Goal: Book appointment/travel/reservation

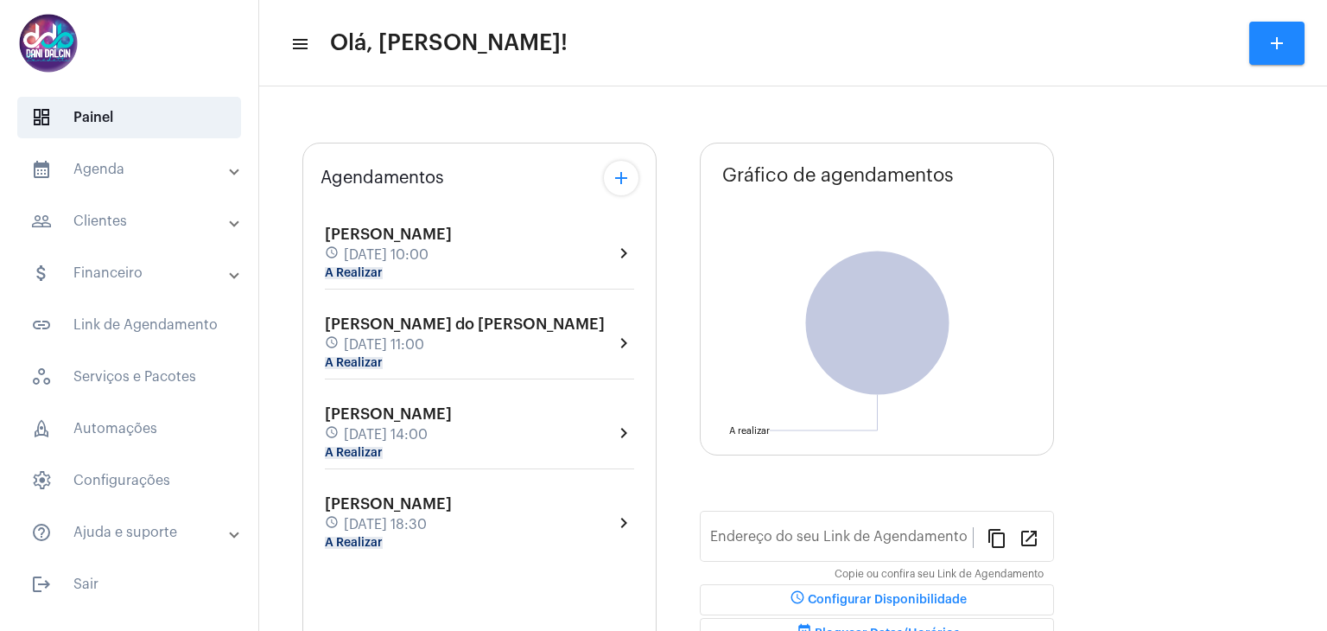
type input "[URL][DOMAIN_NAME]"
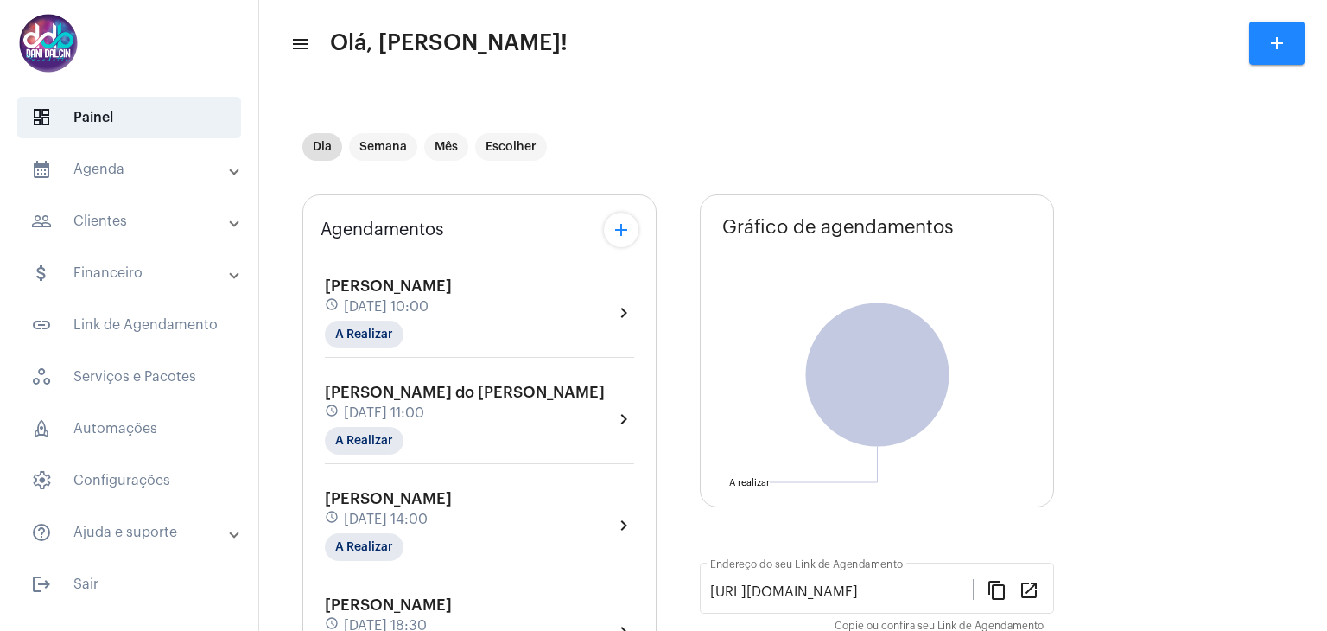
click at [105, 169] on mat-panel-title "calendar_month_outlined Agenda" at bounding box center [131, 169] width 200 height 21
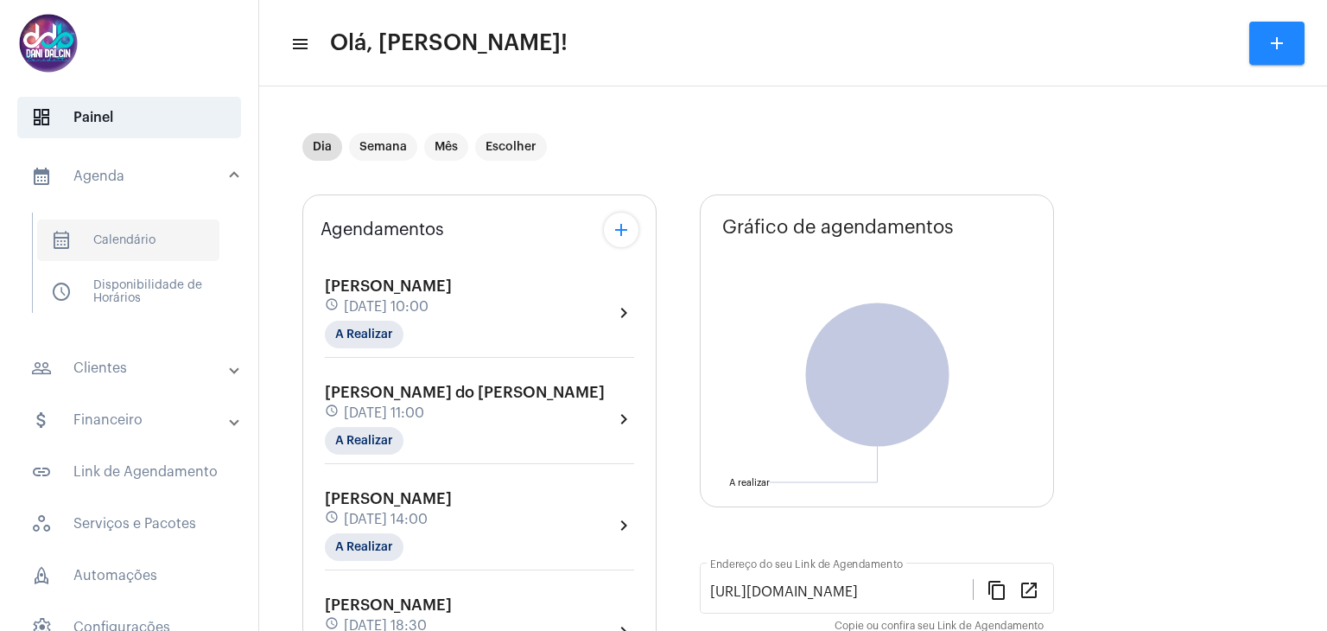
click at [145, 243] on span "calendar_month_outlined Calendário" at bounding box center [128, 239] width 182 height 41
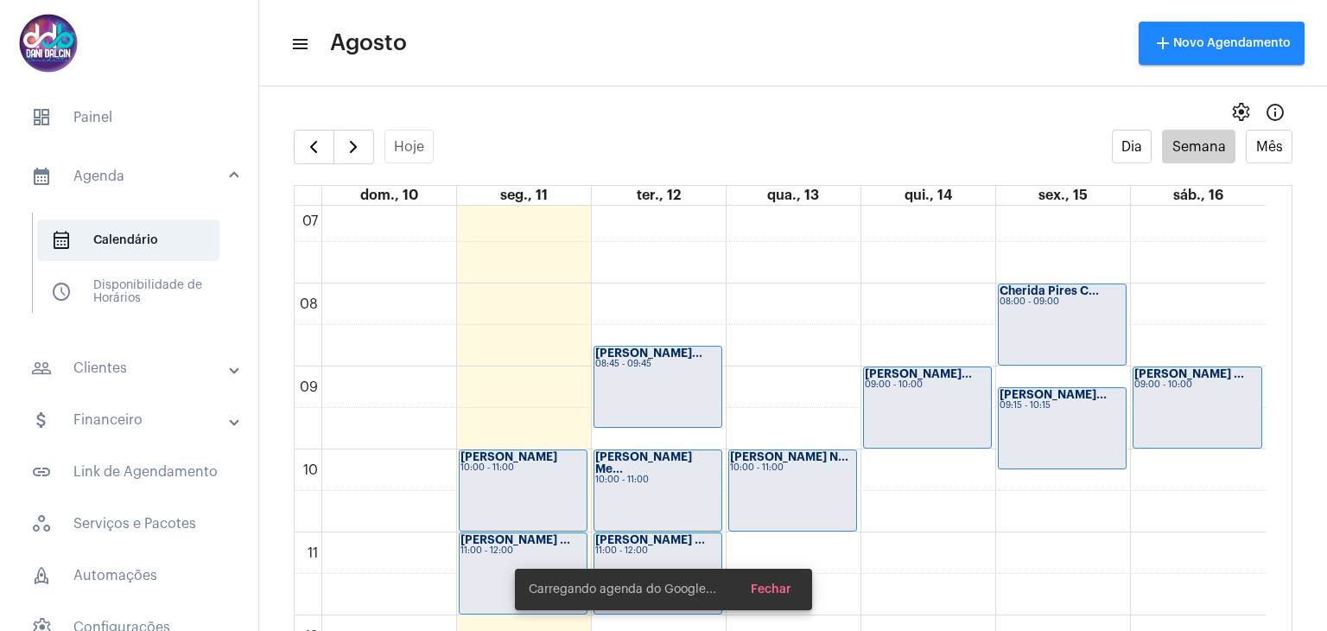
scroll to position [757, 0]
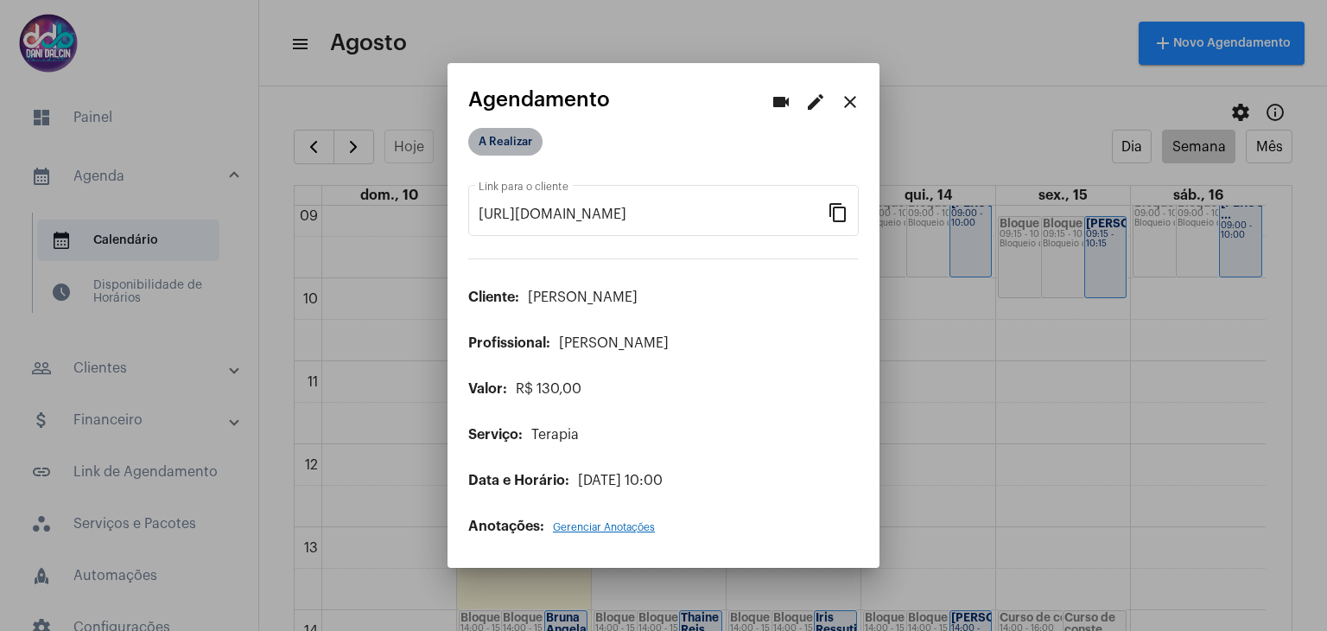
click at [515, 143] on mat-chip "A Realizar" at bounding box center [505, 142] width 74 height 28
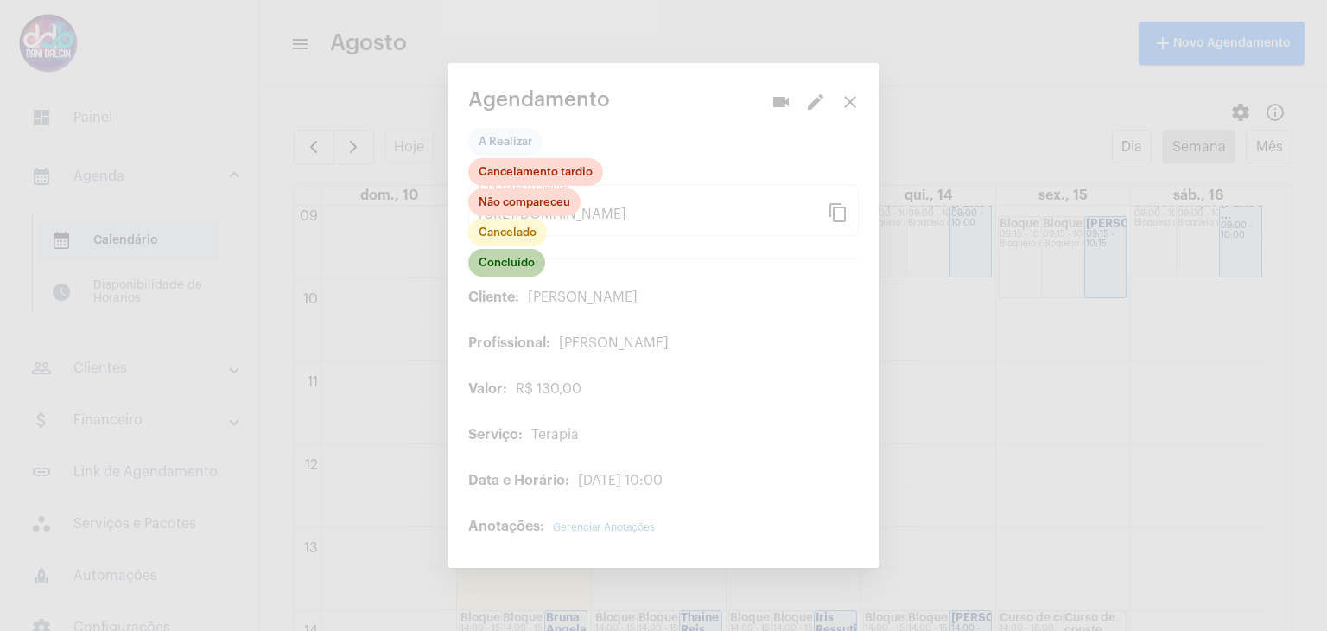
click at [504, 264] on mat-chip "Concluído" at bounding box center [506, 263] width 77 height 28
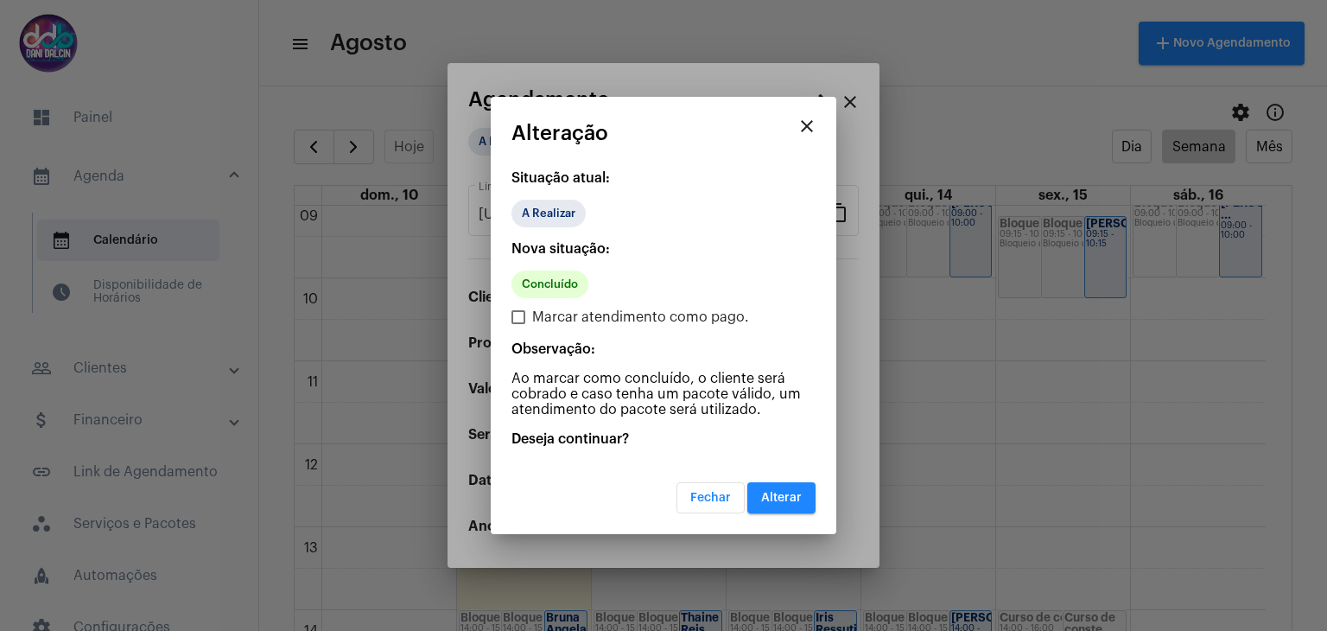
click at [785, 495] on span "Alterar" at bounding box center [781, 498] width 41 height 12
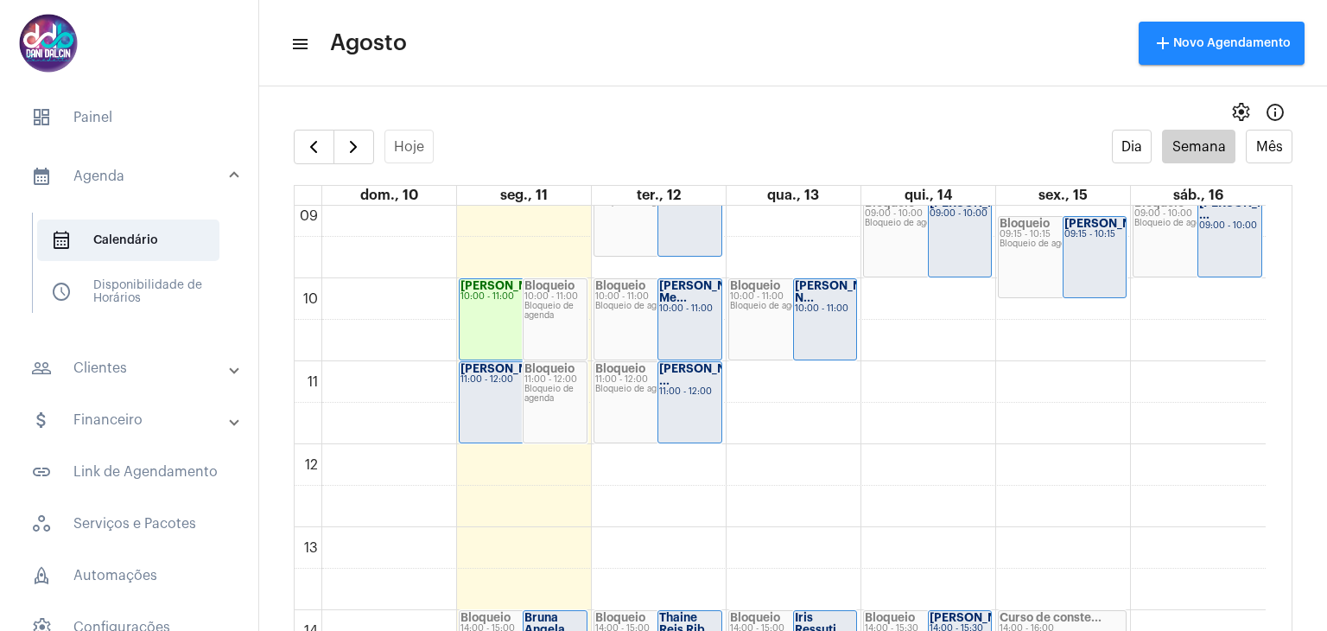
click at [483, 371] on strong "[PERSON_NAME] ..." at bounding box center [516, 368] width 110 height 11
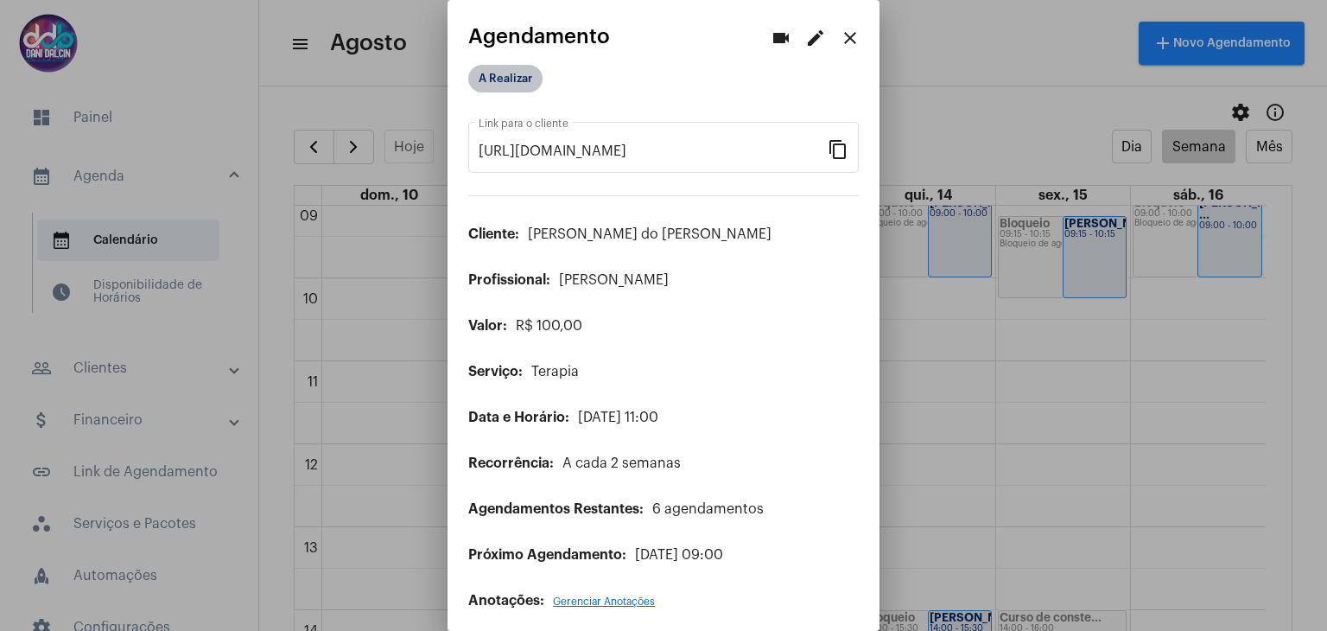
click at [510, 76] on mat-chip "A Realizar" at bounding box center [505, 79] width 74 height 28
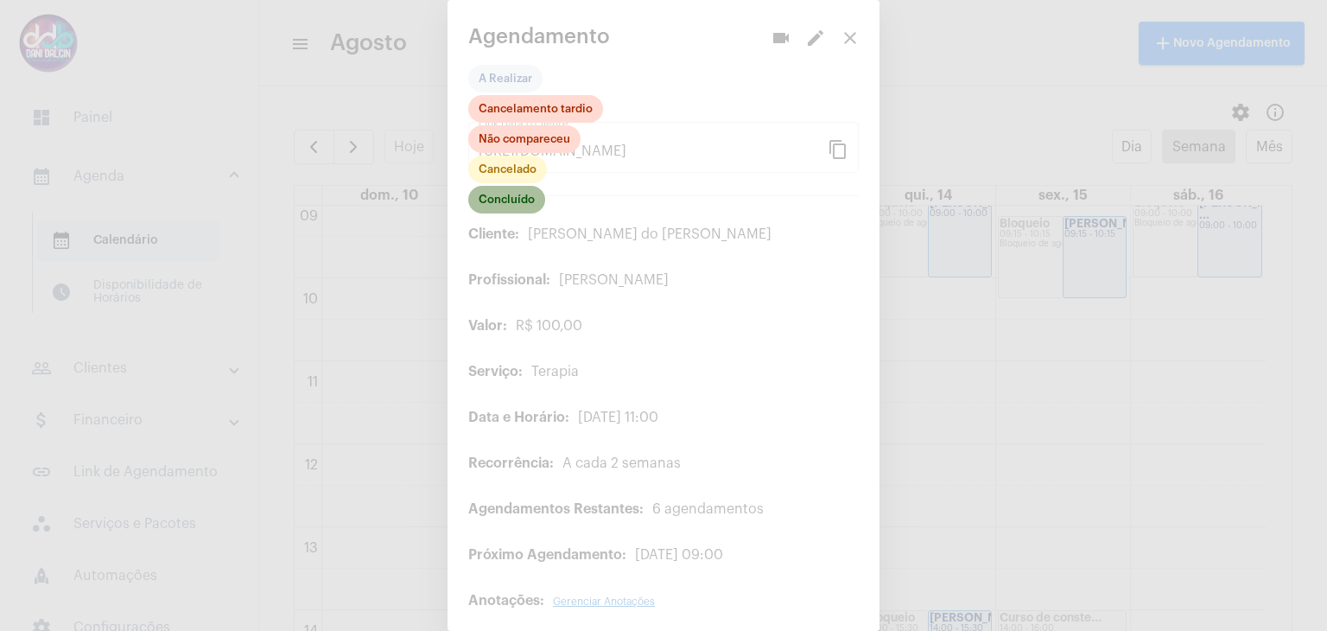
click at [514, 192] on mat-chip "Concluído" at bounding box center [506, 200] width 77 height 28
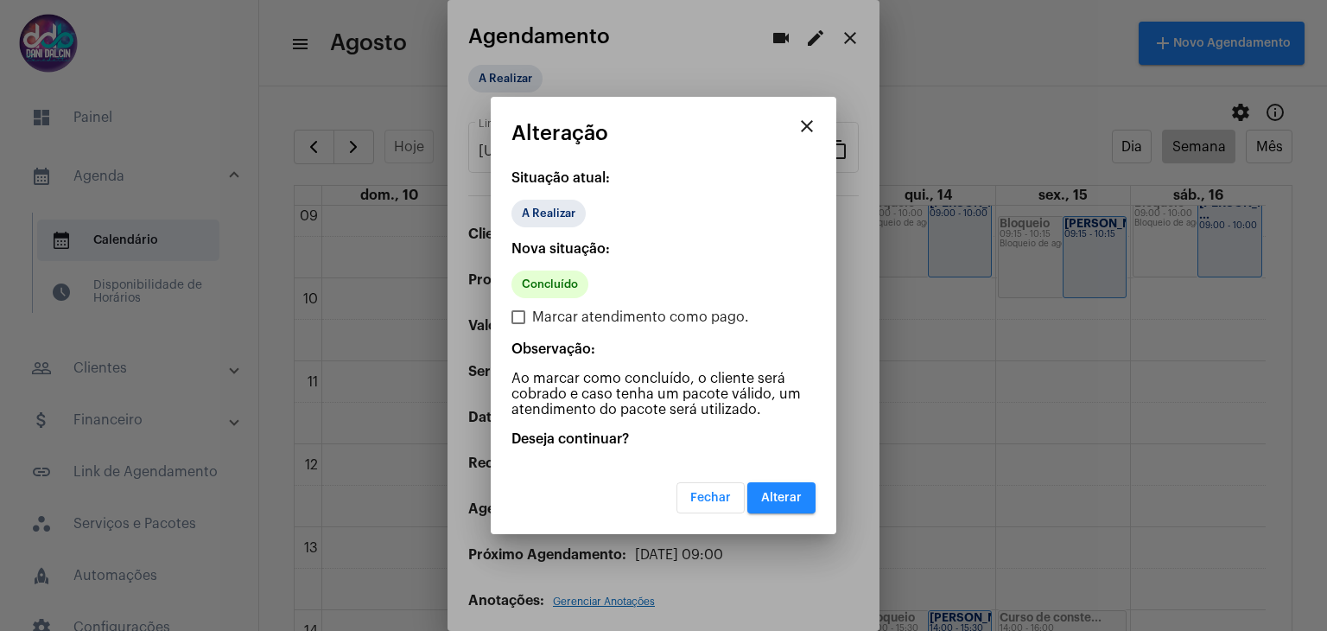
click at [781, 495] on span "Alterar" at bounding box center [781, 498] width 41 height 12
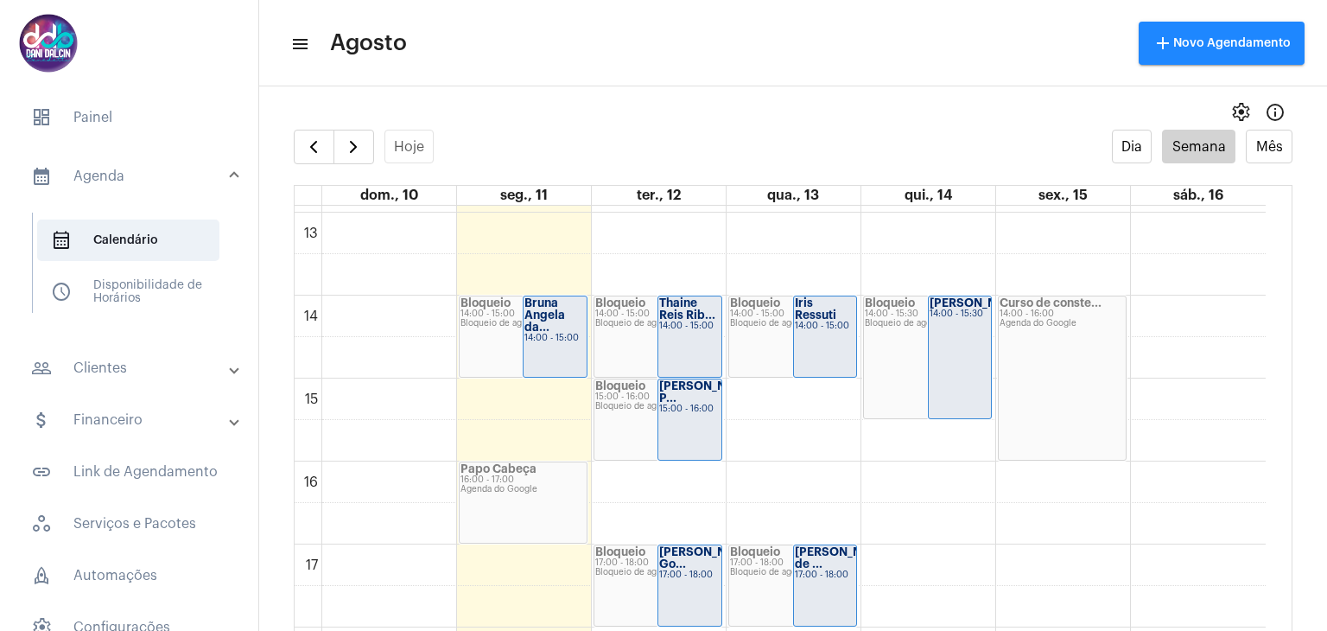
scroll to position [1103, 0]
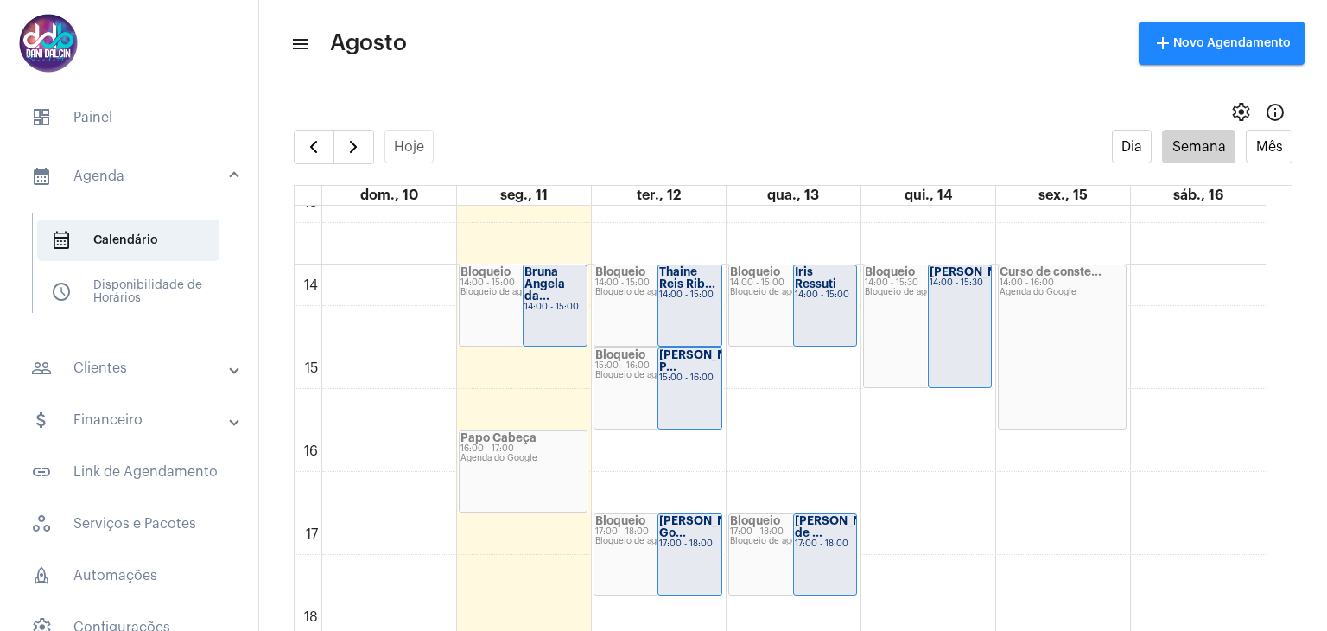
click at [546, 301] on strong "Bruna Angela da..." at bounding box center [545, 283] width 41 height 35
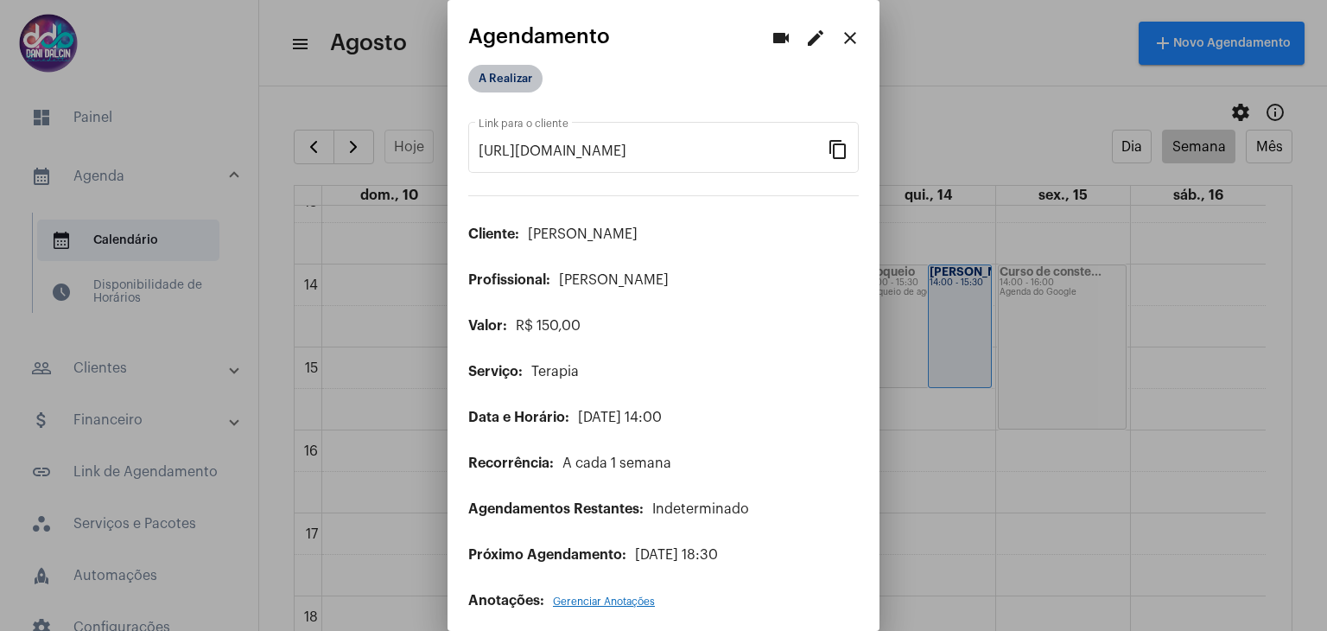
click at [520, 79] on mat-chip "A Realizar" at bounding box center [505, 79] width 74 height 28
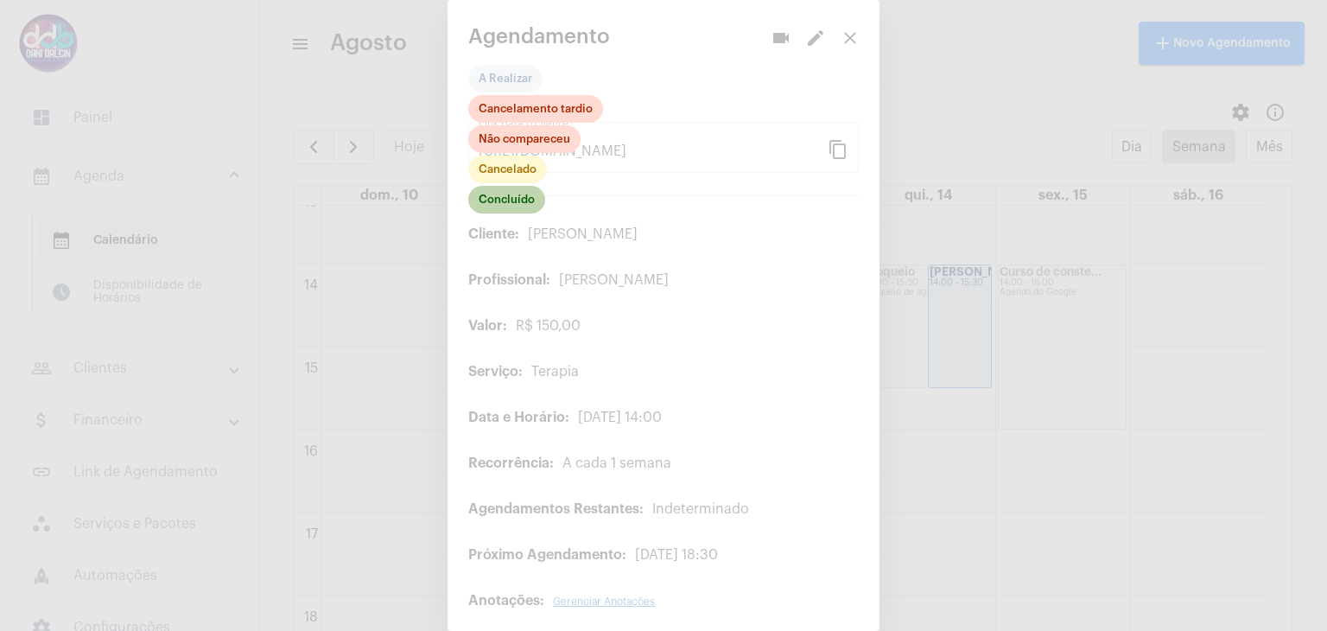
click at [515, 199] on mat-chip "Concluído" at bounding box center [506, 200] width 77 height 28
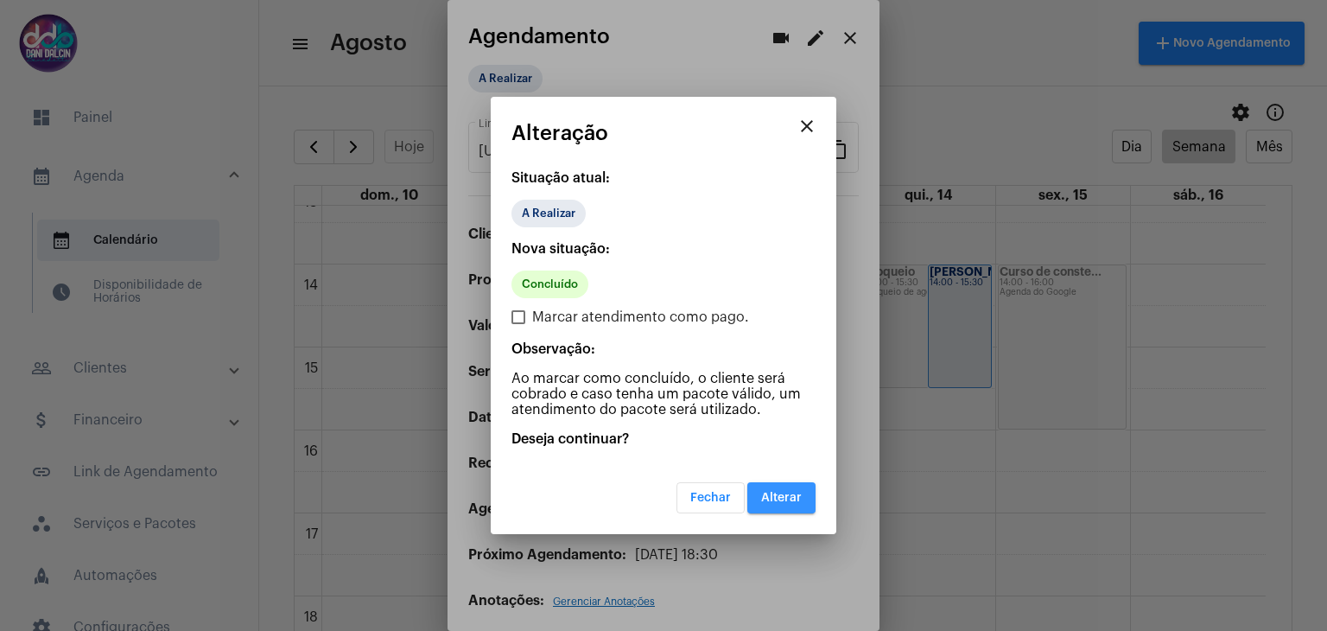
click at [792, 501] on span "Alterar" at bounding box center [781, 498] width 41 height 12
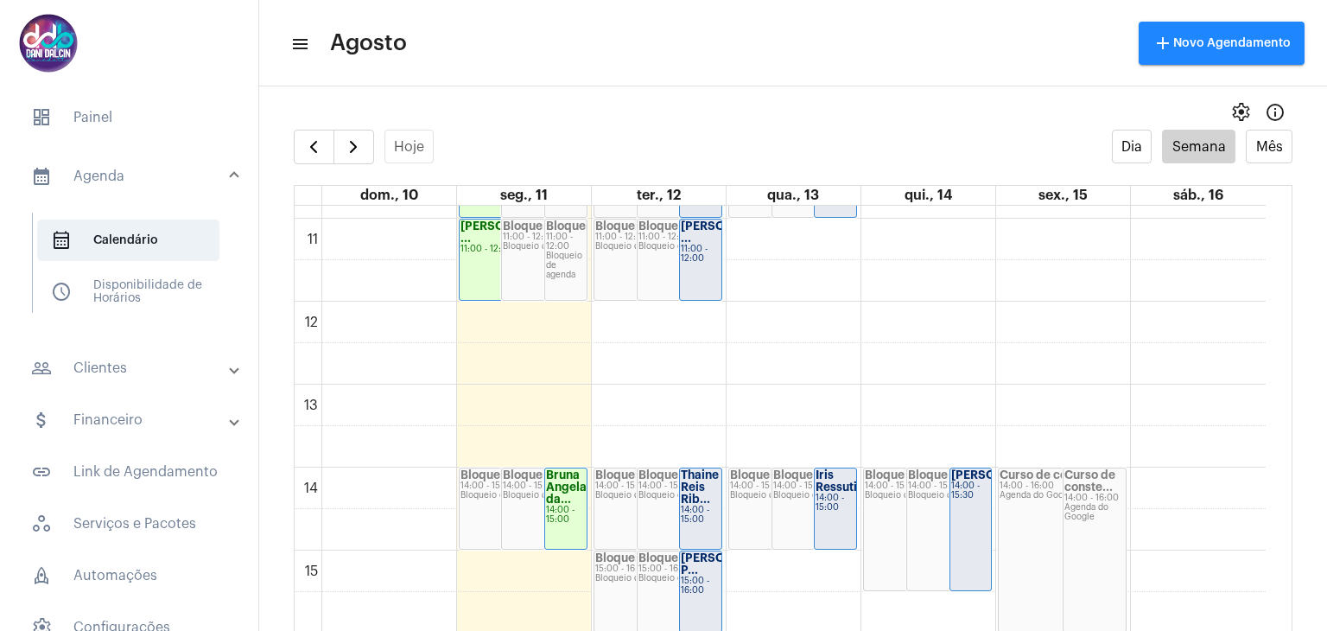
scroll to position [930, 0]
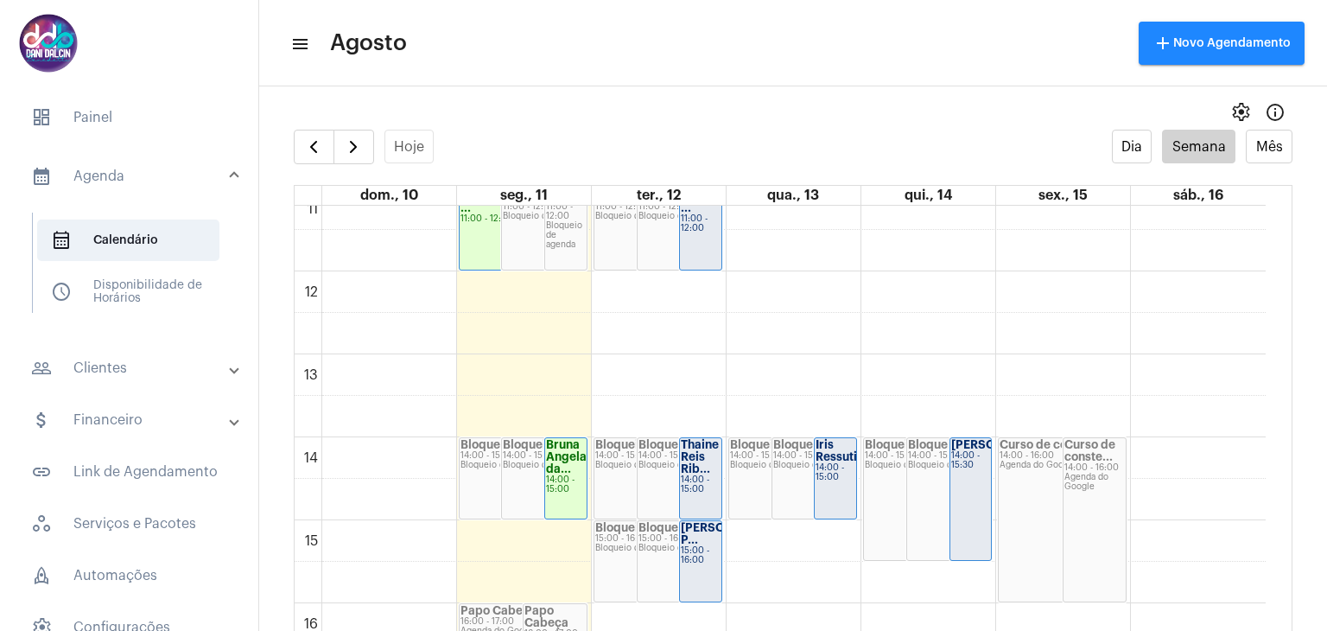
click at [702, 469] on strong "Thaine Reis Rib..." at bounding box center [700, 456] width 38 height 35
click at [698, 469] on strong "Thaine Reis Rib..." at bounding box center [700, 456] width 38 height 35
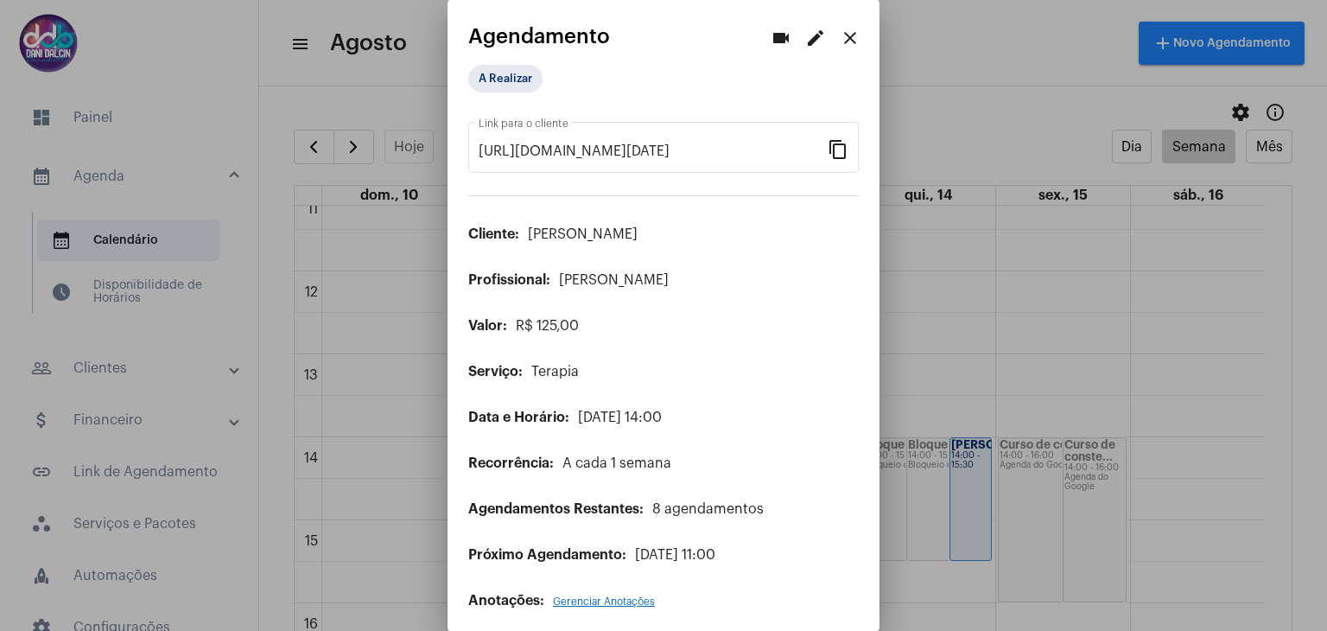
click at [806, 39] on mat-icon "edit" at bounding box center [815, 38] width 21 height 21
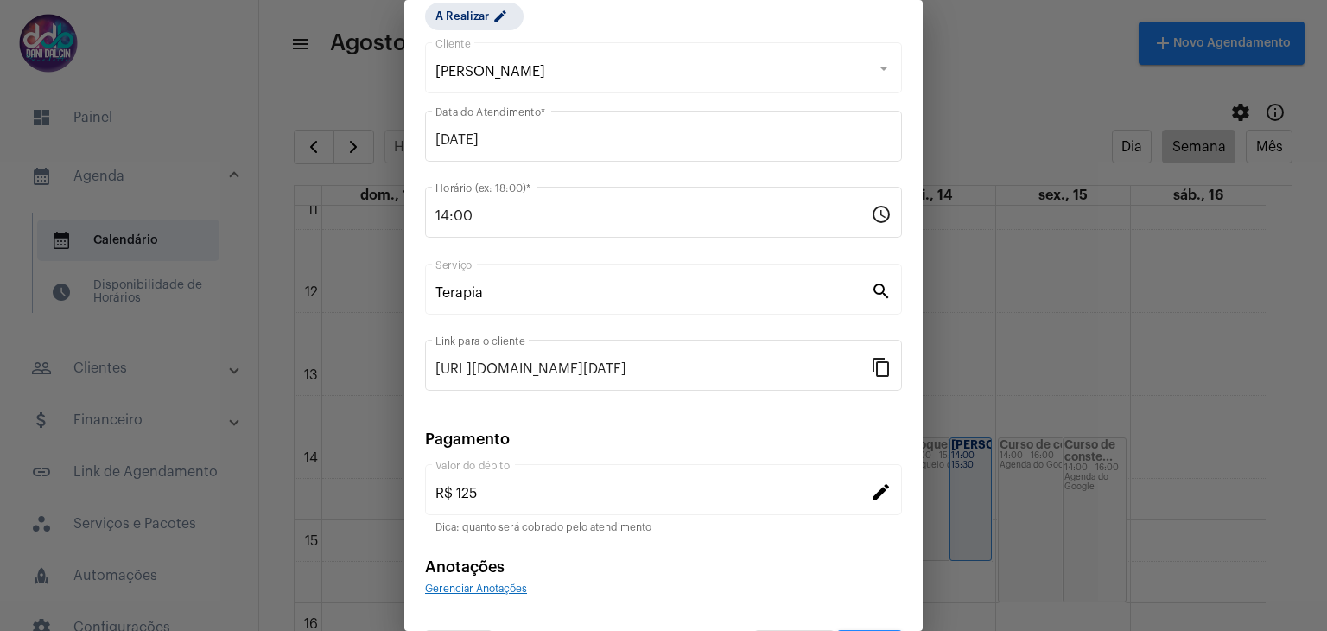
scroll to position [111, 0]
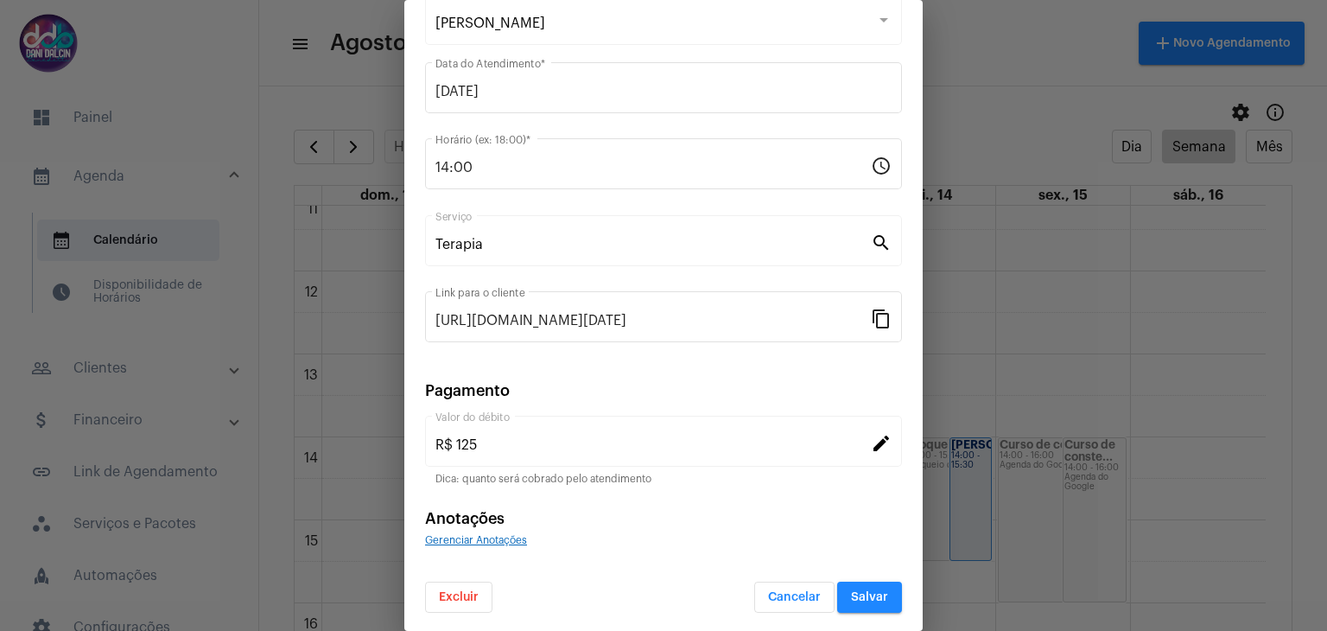
click at [459, 584] on button "Excluir" at bounding box center [458, 597] width 67 height 31
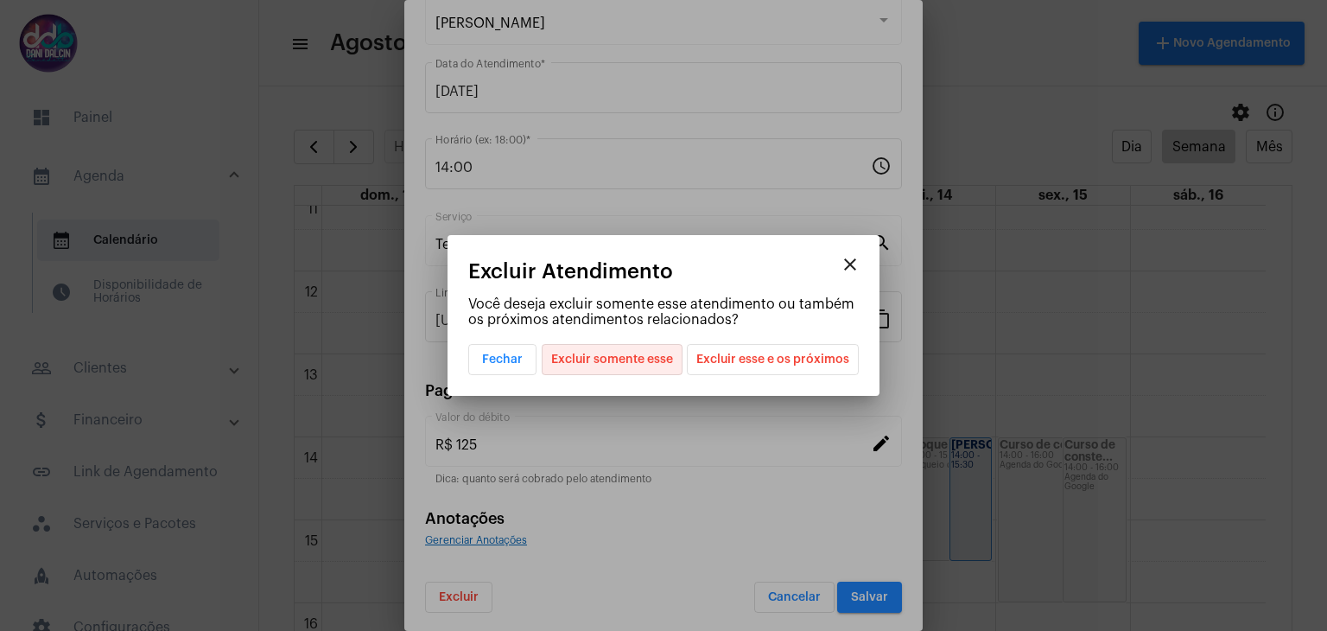
click at [643, 355] on span "Excluir somente esse" at bounding box center [612, 359] width 122 height 29
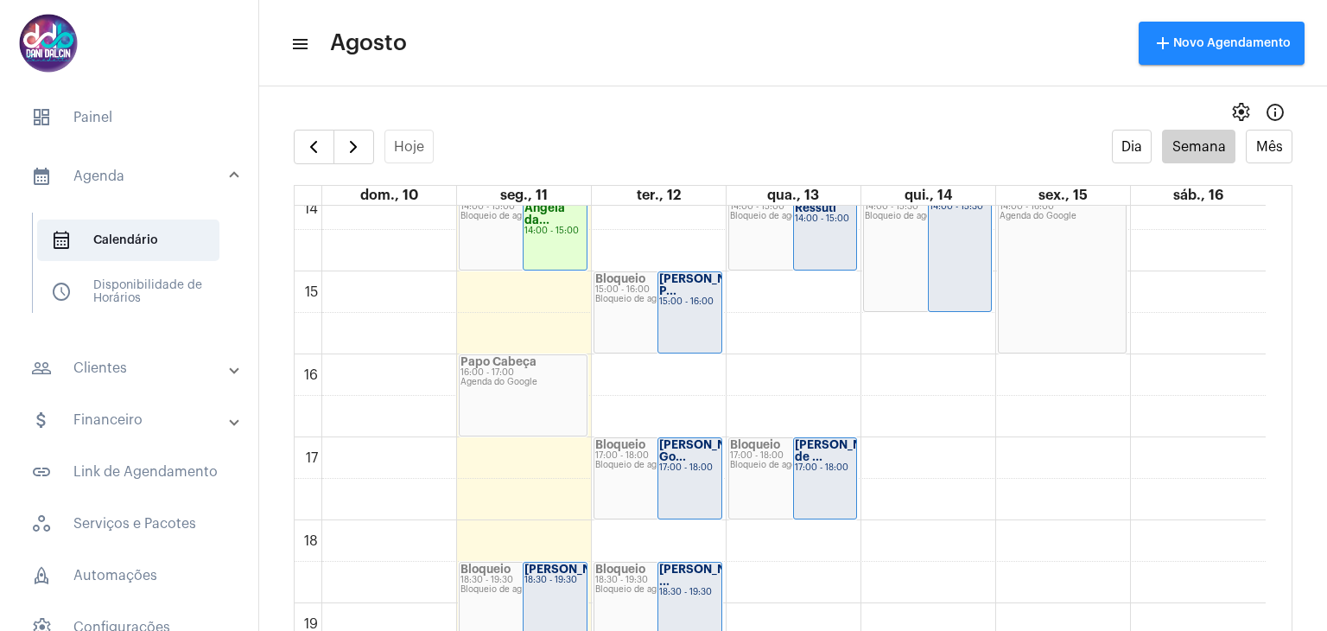
scroll to position [1189, 0]
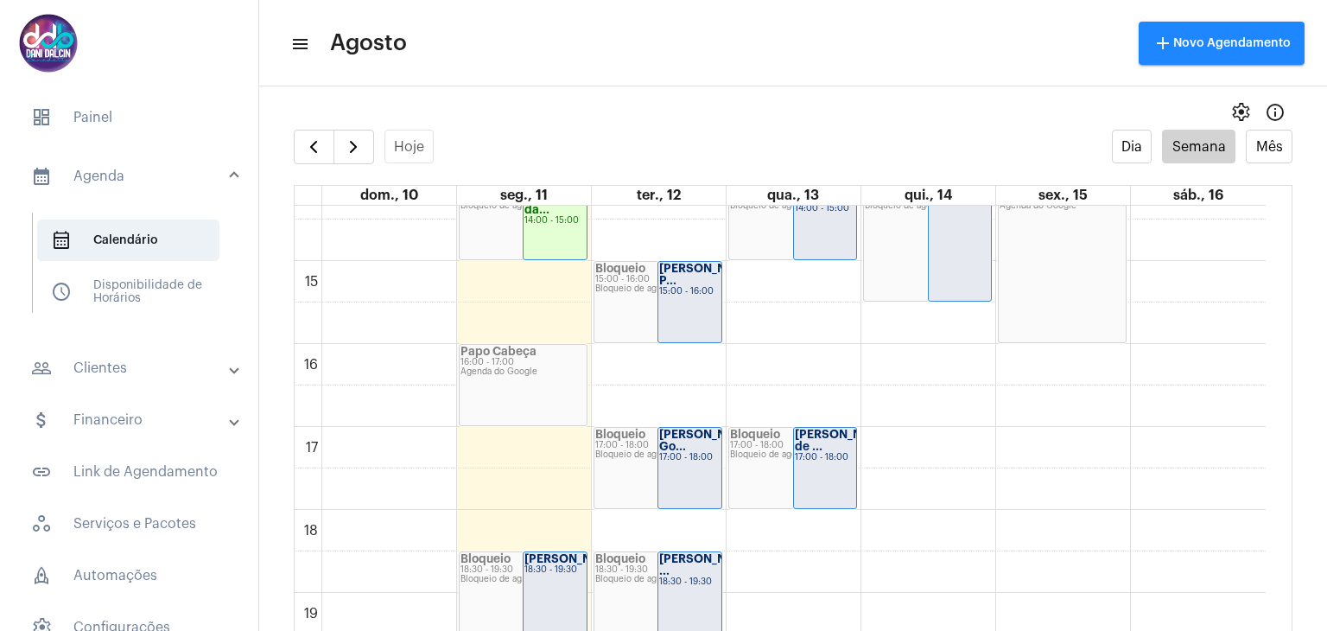
click at [695, 357] on div "00 01 02 03 04 05 06 07 08 09 10 11 12 13 14 15 16 17 18 19 20 21 22 23 [PERSON…" at bounding box center [780, 12] width 971 height 1991
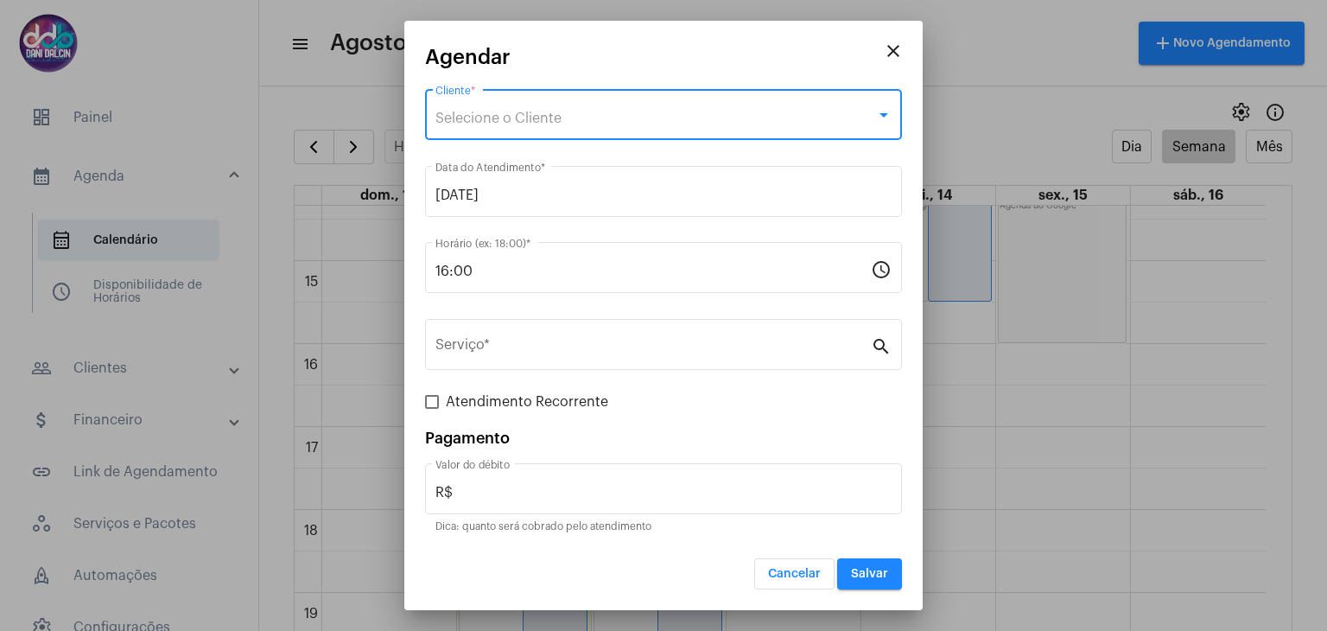
click at [491, 124] on span "Selecione o Cliente" at bounding box center [499, 118] width 126 height 14
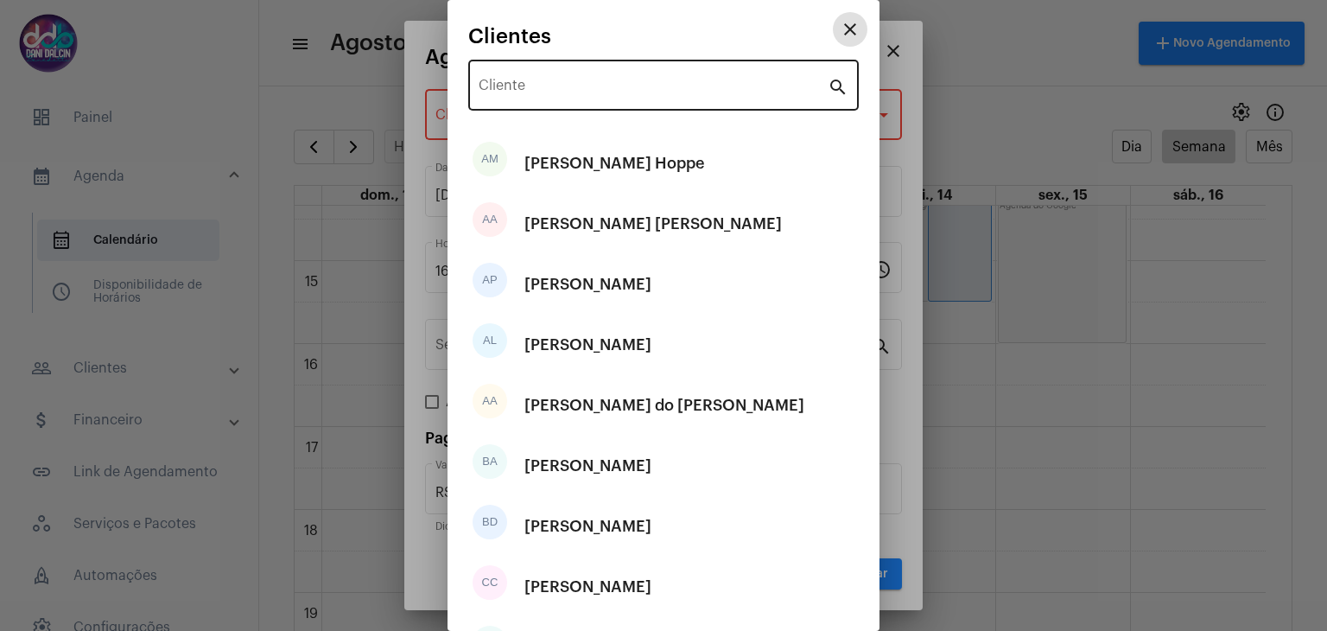
click at [525, 92] on input "Cliente" at bounding box center [653, 89] width 349 height 16
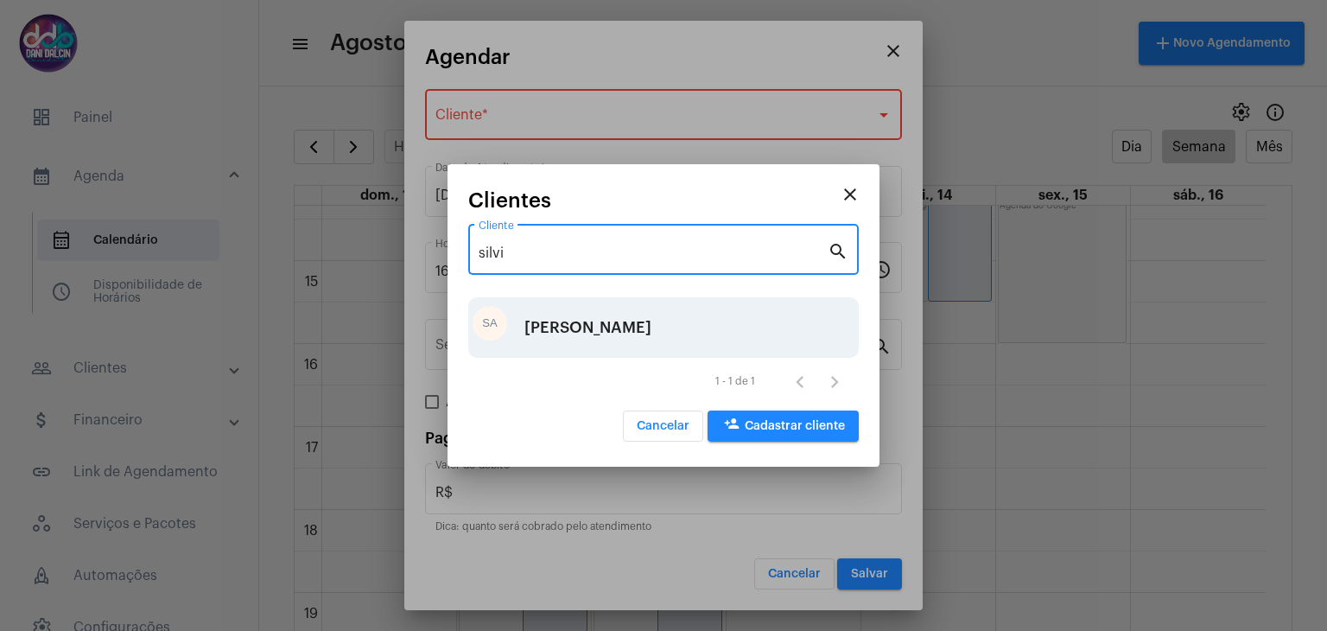
type input "silvi"
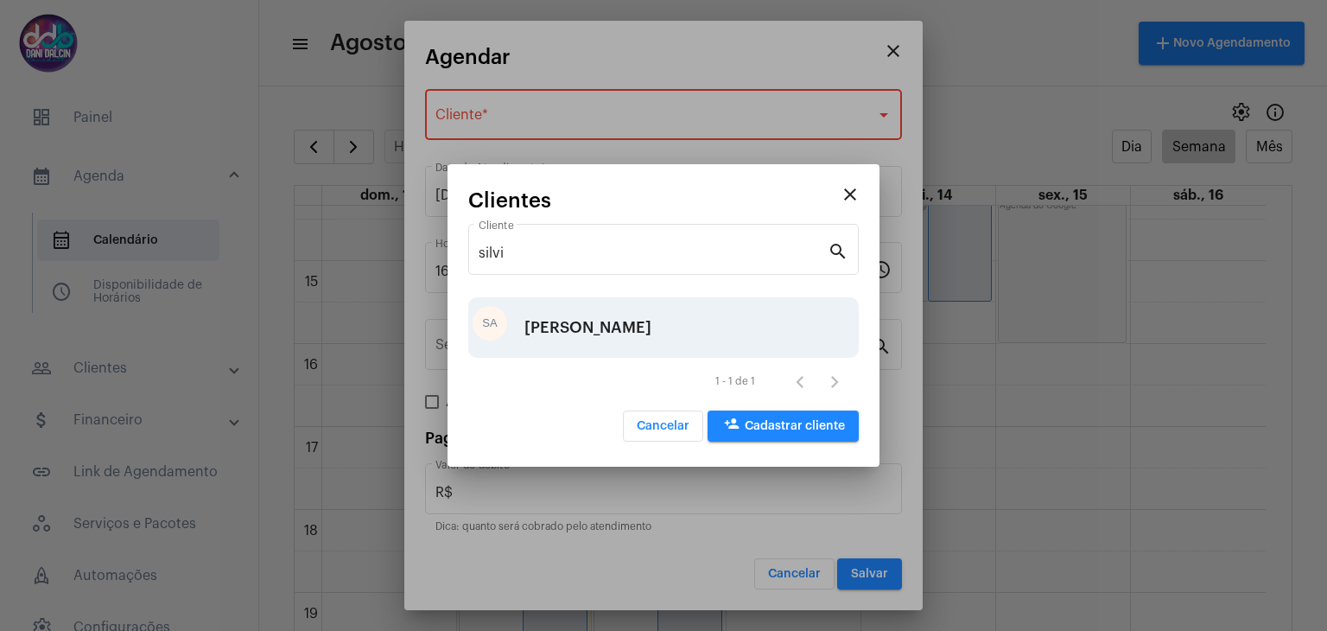
click at [652, 325] on div "[PERSON_NAME]" at bounding box center [588, 328] width 127 height 52
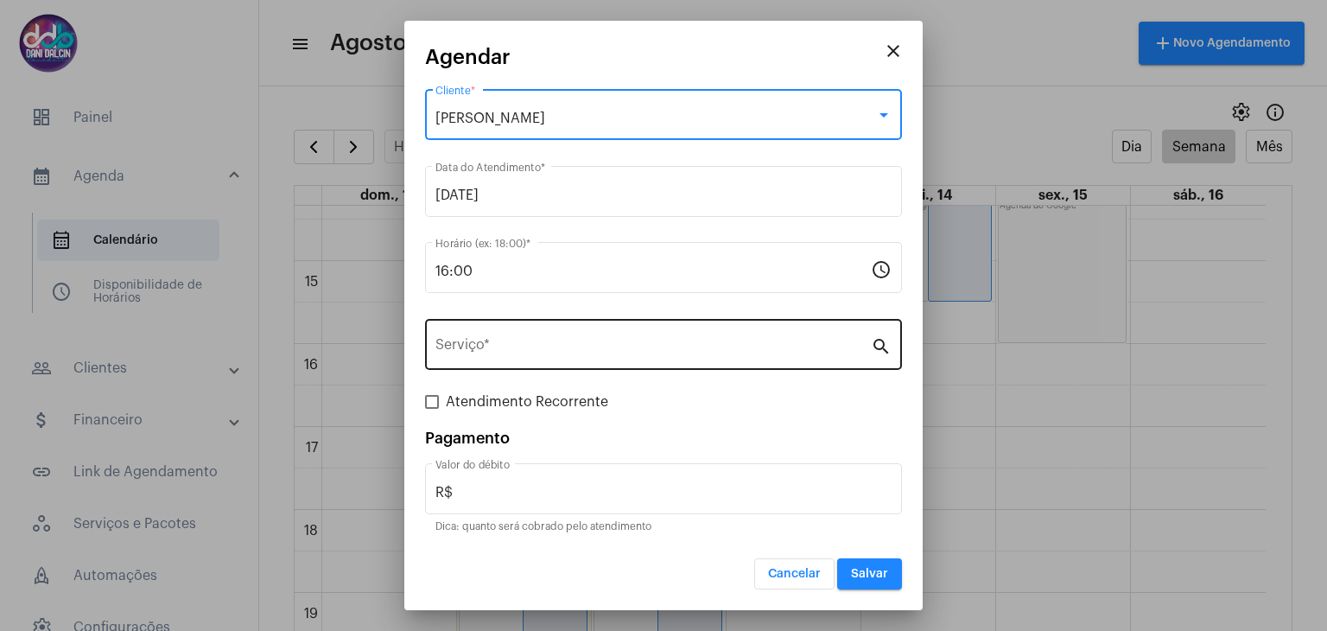
click at [505, 340] on input "Serviço *" at bounding box center [654, 348] width 436 height 16
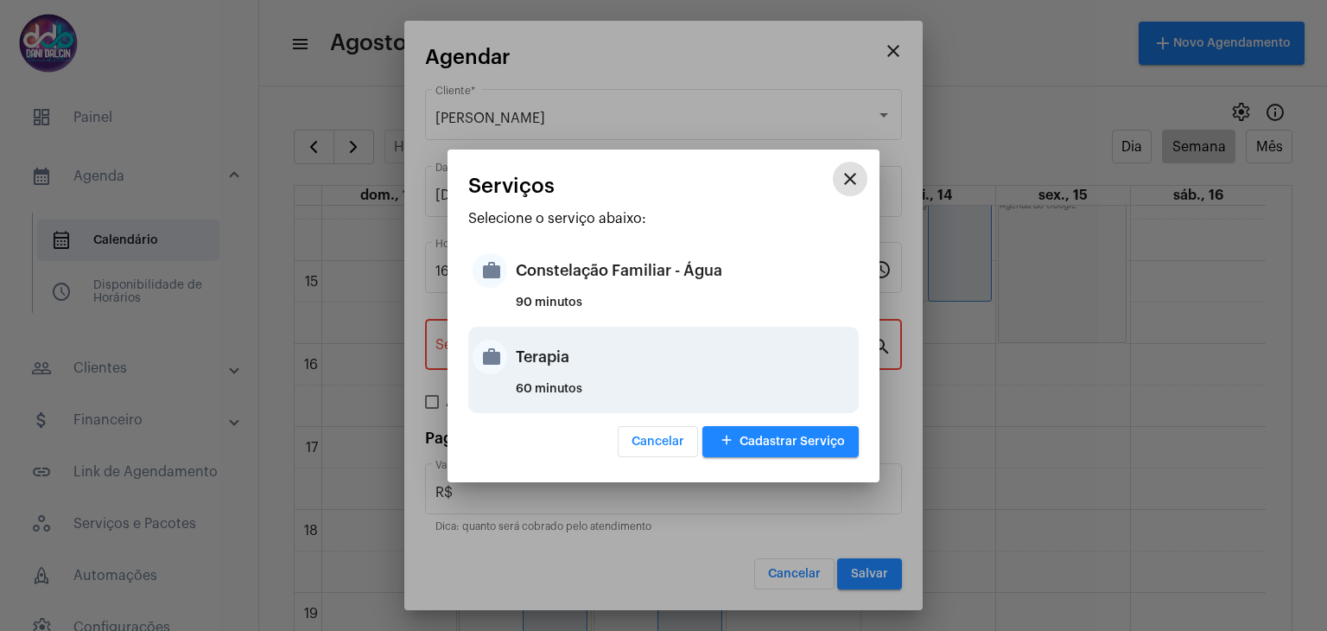
click at [556, 364] on div "Terapia" at bounding box center [685, 357] width 339 height 52
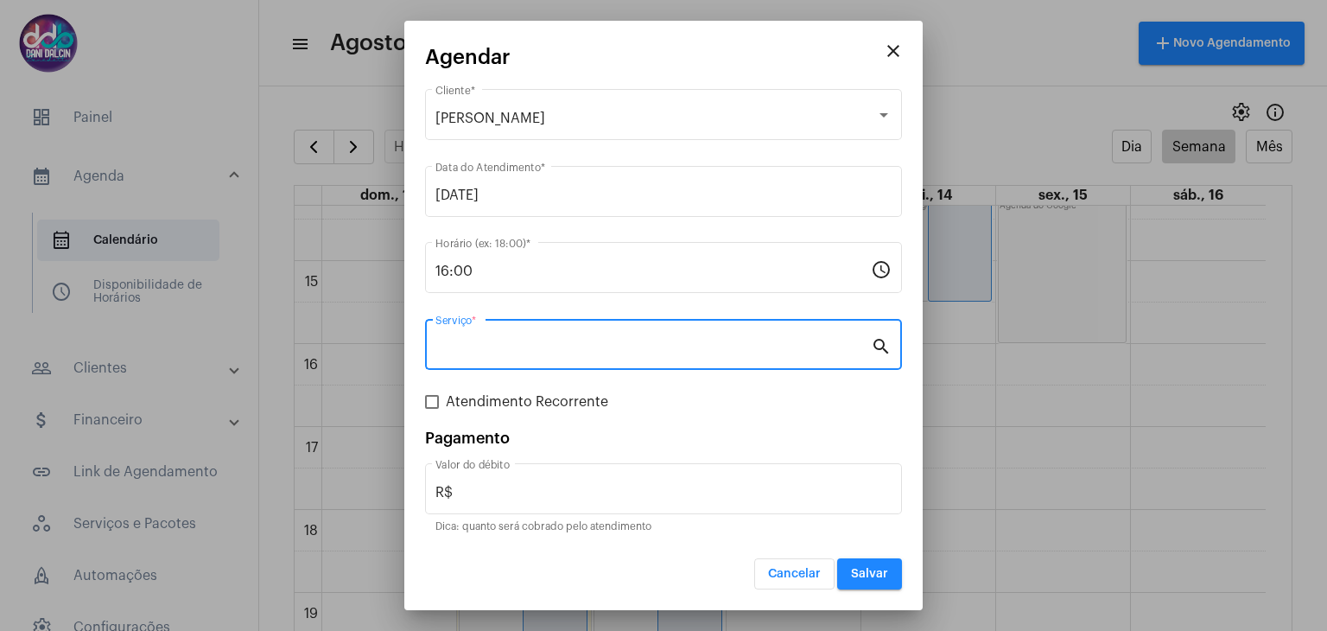
type input "Terapia"
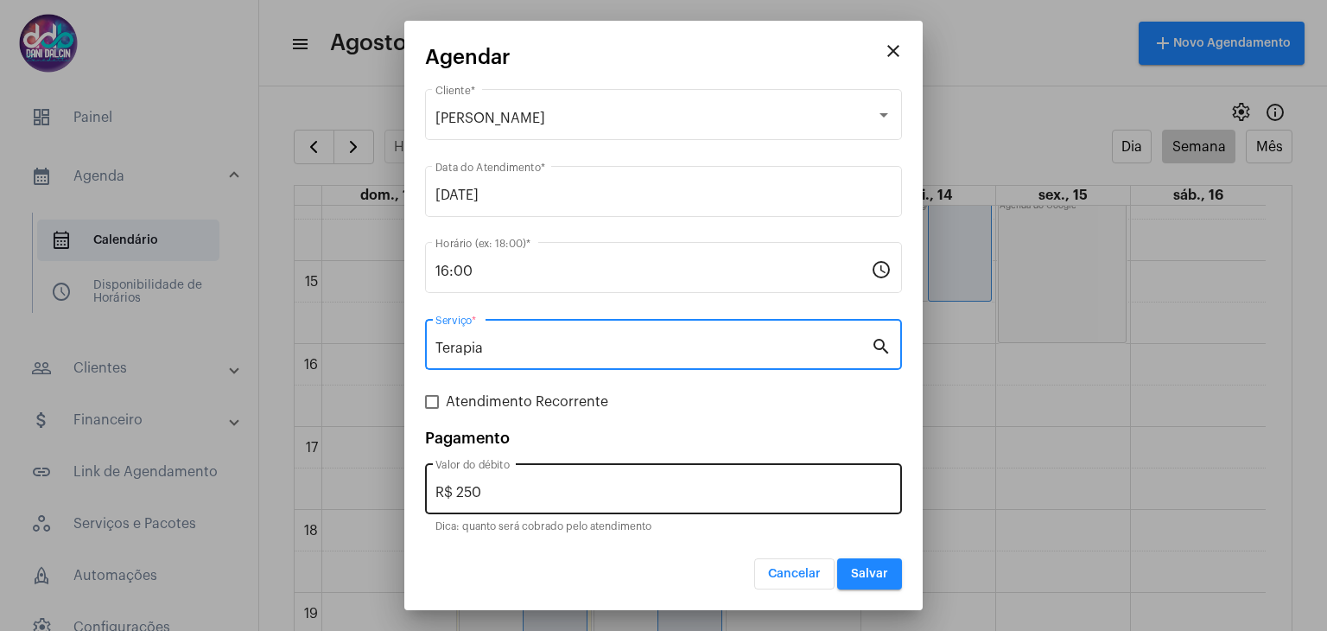
click at [513, 488] on input "R$ 250" at bounding box center [664, 493] width 456 height 16
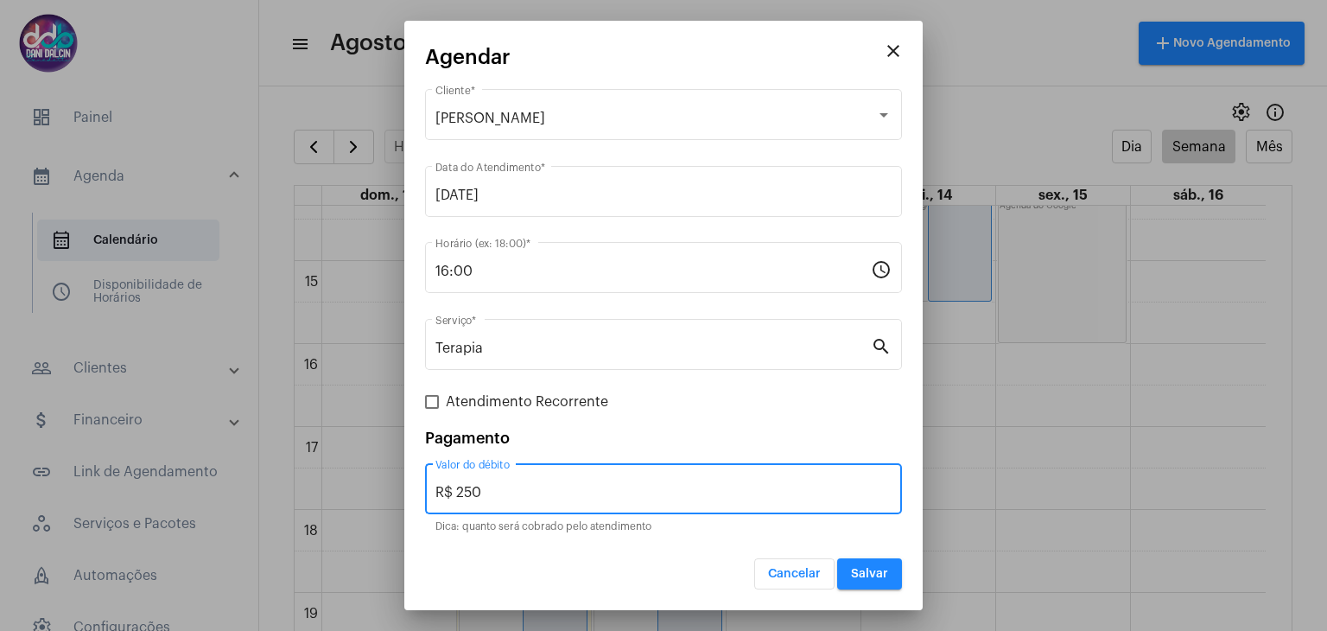
click at [513, 488] on input "R$ 250" at bounding box center [664, 493] width 456 height 16
type input "R$ 150"
click at [866, 582] on button "Salvar" at bounding box center [869, 573] width 65 height 31
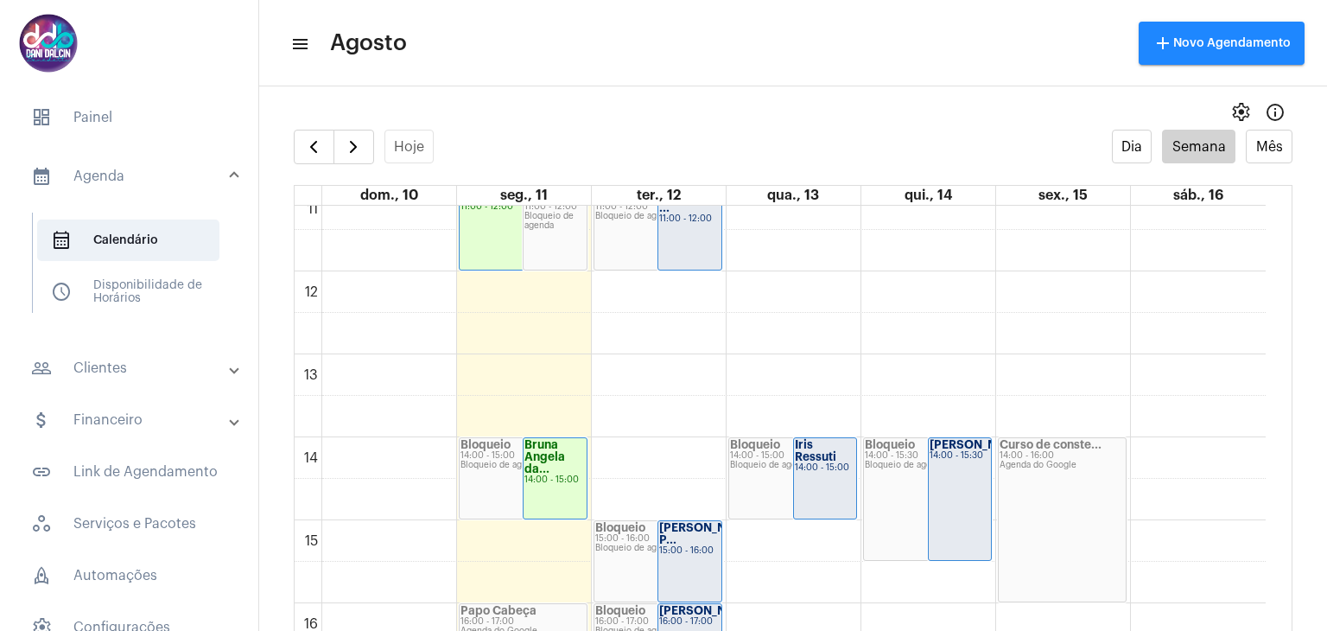
scroll to position [843, 0]
